Goal: Find specific page/section: Find specific page/section

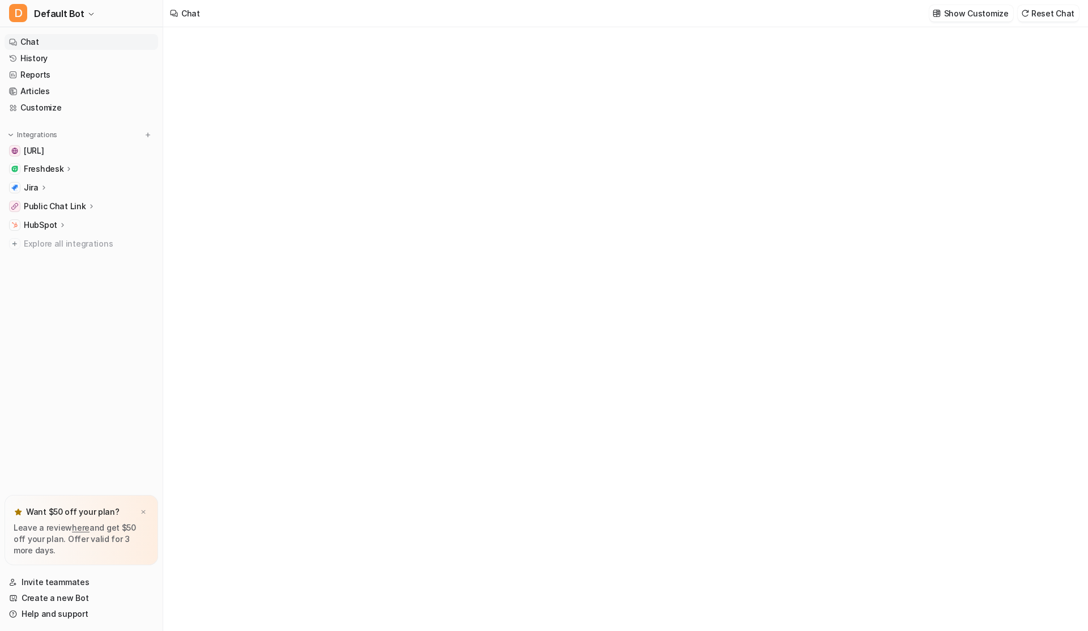
type textarea "**********"
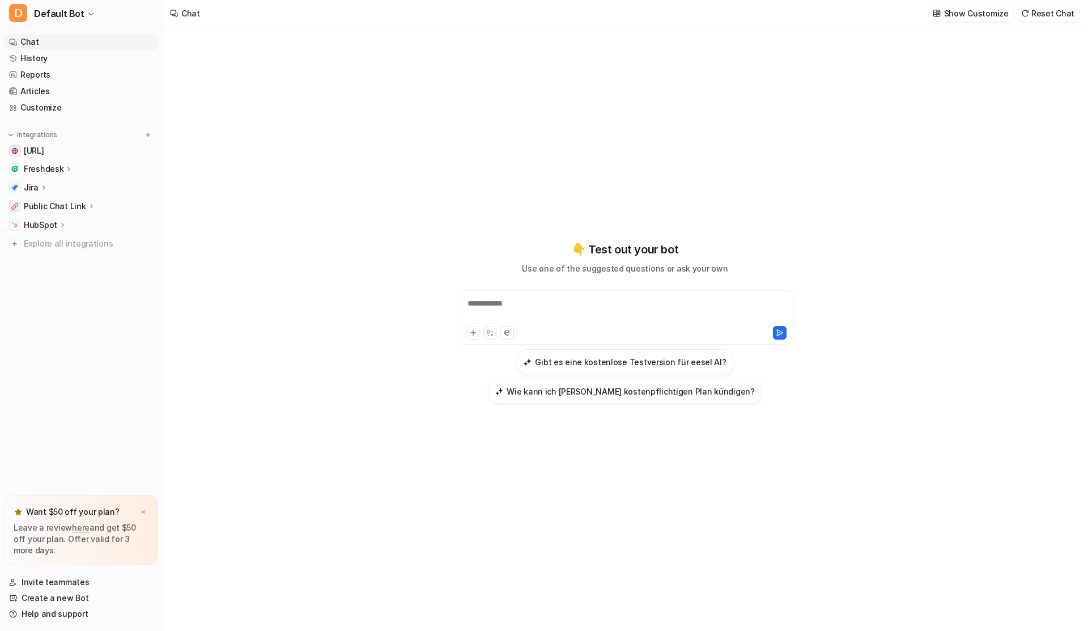
click at [70, 169] on icon at bounding box center [69, 168] width 8 height 9
click at [33, 58] on link "History" at bounding box center [82, 58] width 154 height 16
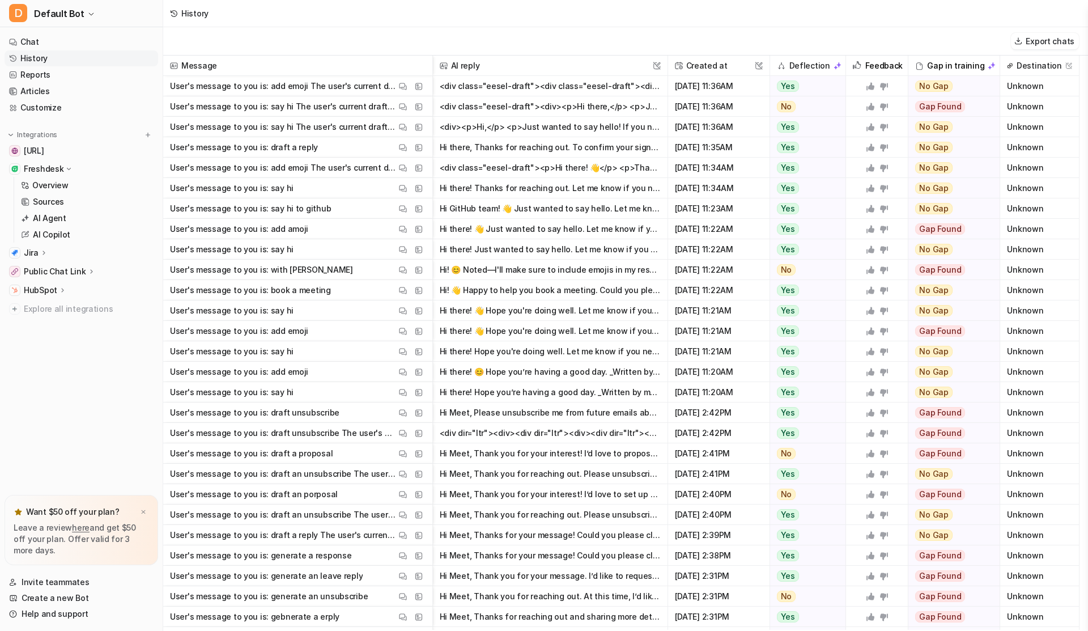
drag, startPoint x: 614, startPoint y: 337, endPoint x: 762, endPoint y: 469, distance: 198.3
click at [763, 468] on div "Message AI reply This field cannot be modified Created at This field cannot be …" at bounding box center [625, 343] width 925 height 574
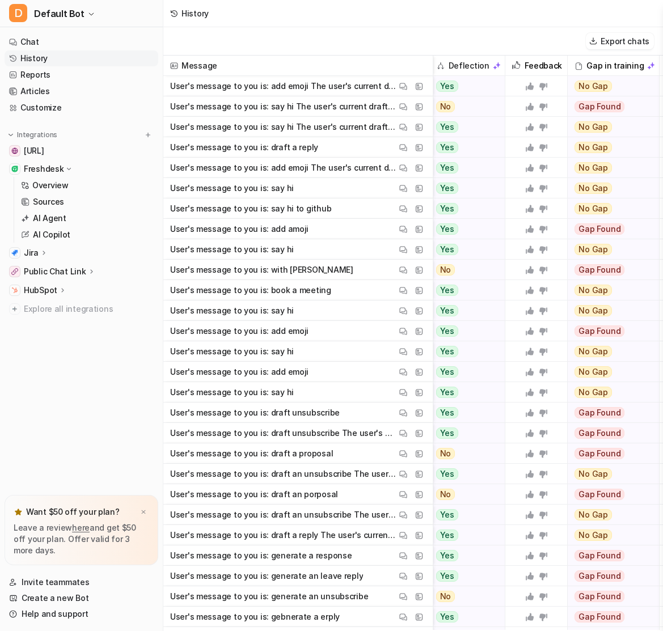
scroll to position [0, 312]
